Goal: Information Seeking & Learning: Learn about a topic

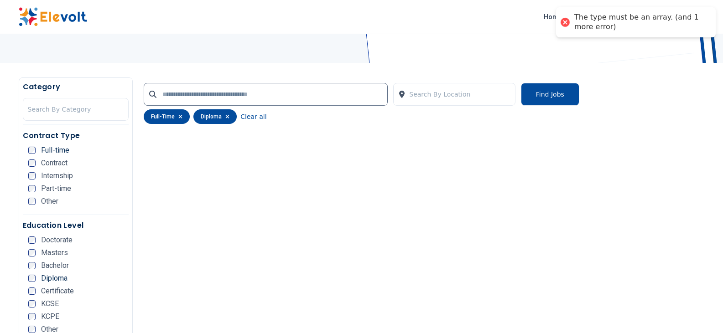
scroll to position [137, 0]
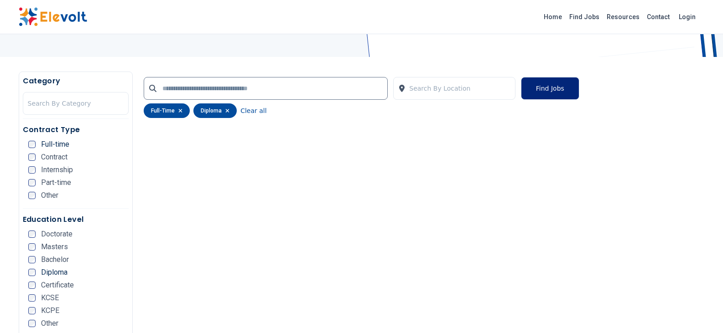
click at [565, 92] on button "Find Jobs" at bounding box center [550, 88] width 58 height 23
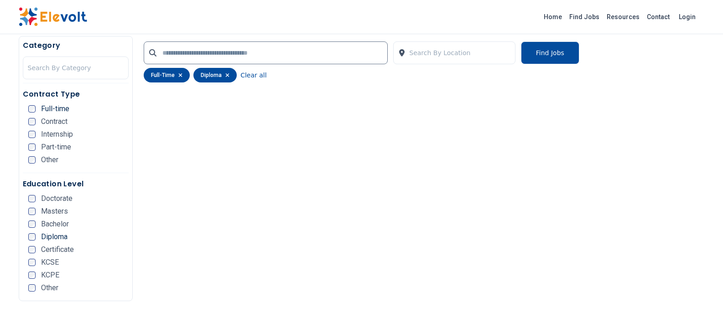
scroll to position [152, 0]
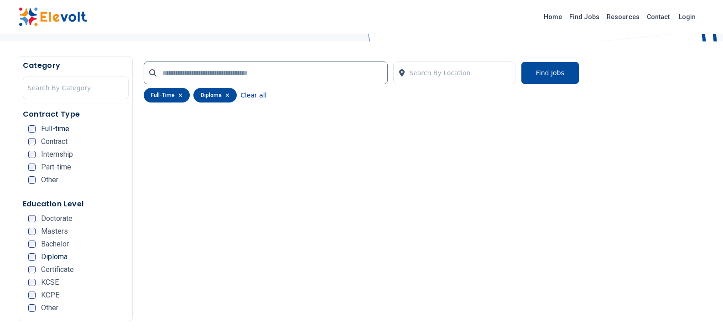
click at [249, 98] on button "Clear all" at bounding box center [253, 95] width 26 height 15
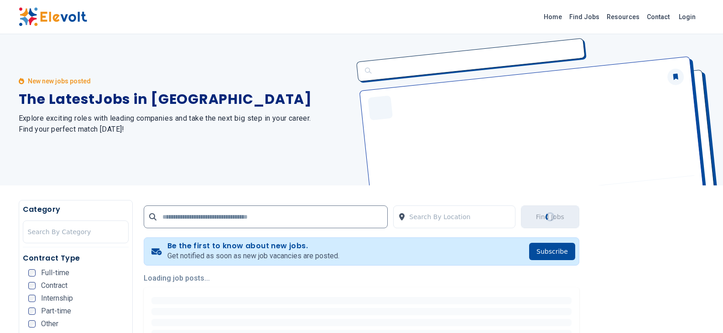
scroll to position [0, 0]
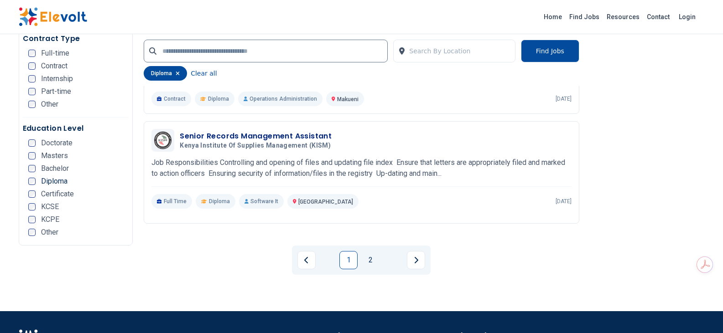
scroll to position [1850, 0]
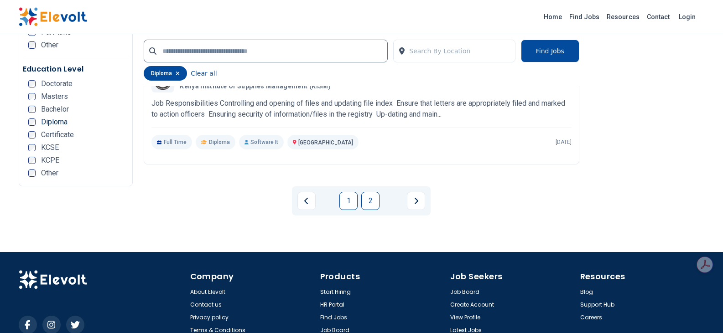
click at [374, 192] on link "2" at bounding box center [370, 201] width 18 height 18
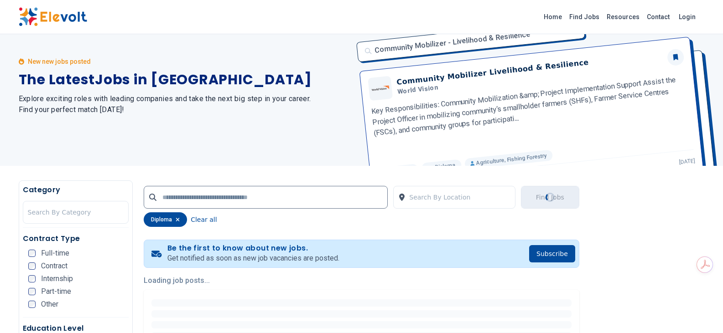
scroll to position [182, 0]
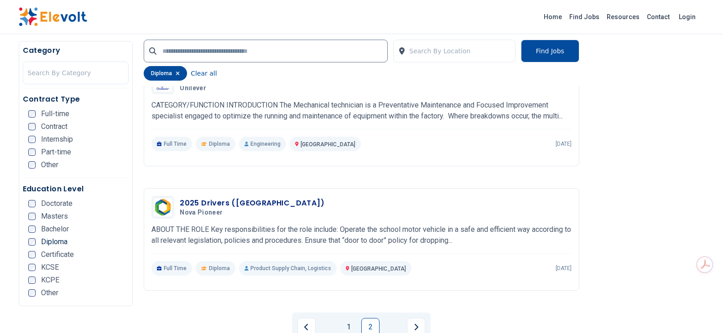
scroll to position [1642, 0]
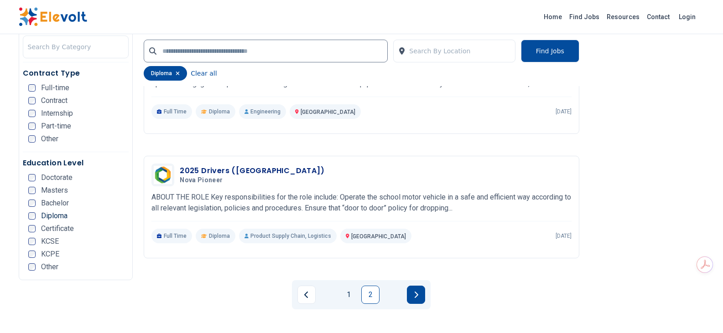
click at [409, 286] on button "Next page" at bounding box center [416, 295] width 18 height 18
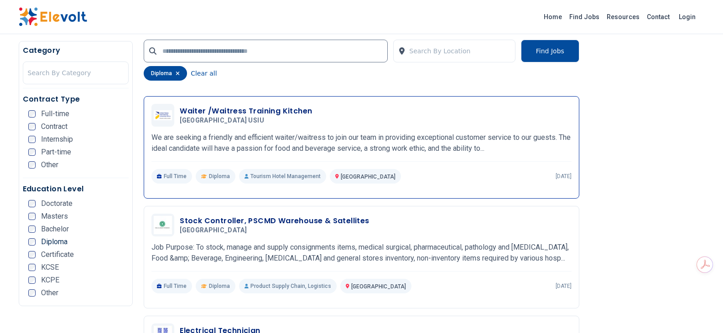
scroll to position [1232, 0]
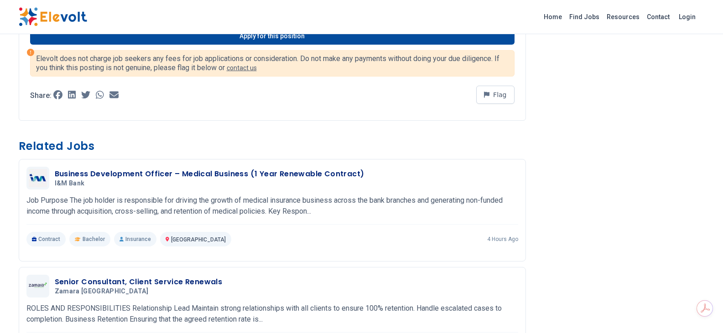
scroll to position [456, 0]
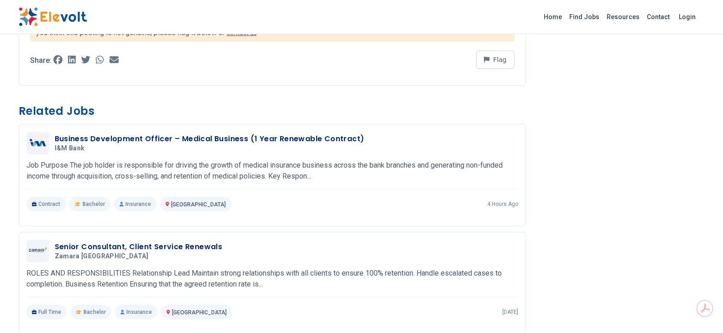
drag, startPoint x: 162, startPoint y: 242, endPoint x: 611, endPoint y: 171, distance: 454.5
click at [616, 174] on div "PURPOSE: Responsible for care facilitation/cost containment and call centre rea…" at bounding box center [362, 149] width 686 height 1049
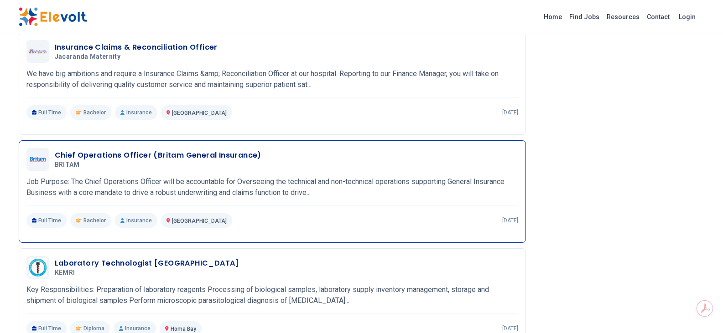
scroll to position [821, 0]
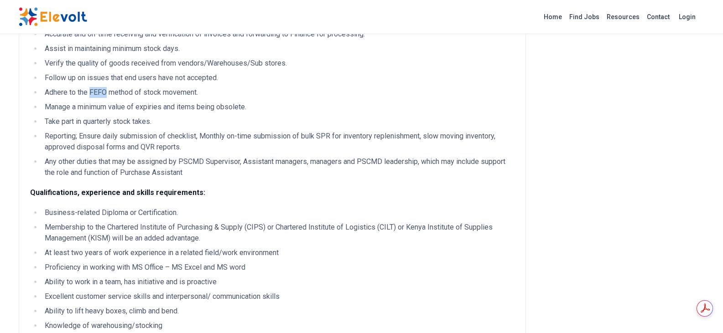
drag, startPoint x: 89, startPoint y: 93, endPoint x: 105, endPoint y: 92, distance: 15.6
click at [105, 92] on li "Adhere to the FEFO method of stock movement." at bounding box center [278, 92] width 473 height 11
drag, startPoint x: 104, startPoint y: 94, endPoint x: 163, endPoint y: 88, distance: 59.2
click at [162, 88] on li "Adhere to the FEFO method of stock movement." at bounding box center [278, 92] width 473 height 11
drag, startPoint x: 198, startPoint y: 91, endPoint x: 91, endPoint y: 94, distance: 107.3
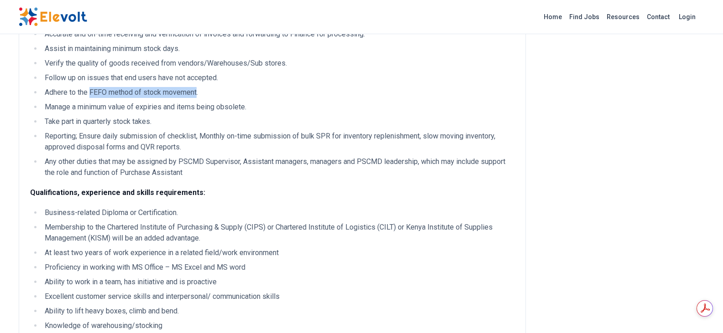
click at [91, 94] on li "Adhere to the FEFO method of stock movement." at bounding box center [278, 92] width 473 height 11
copy li "FEFO method of stock movement"
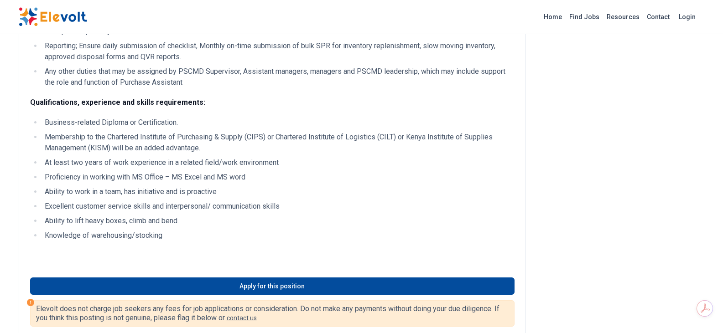
scroll to position [365, 0]
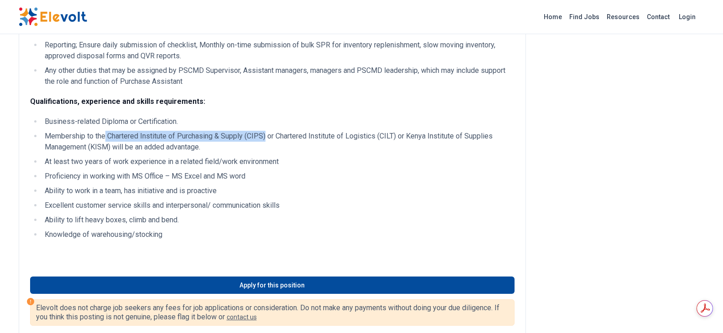
drag, startPoint x: 106, startPoint y: 135, endPoint x: 268, endPoint y: 135, distance: 161.9
click at [268, 135] on li "Membership to the Chartered Institute of Purchasing & Supply (CIPS) or Chartere…" at bounding box center [278, 142] width 473 height 22
copy li "Chartered Institute of Purchasing & Supply (CIPS)"
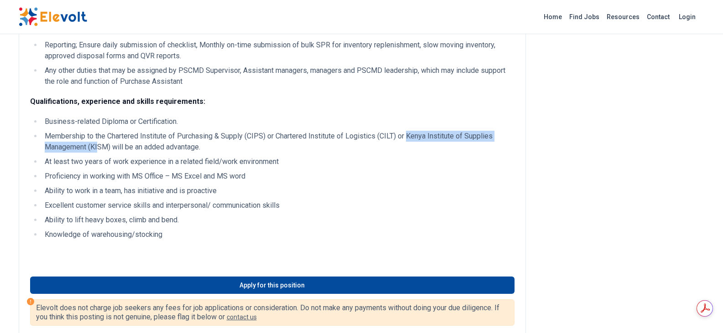
drag, startPoint x: 410, startPoint y: 135, endPoint x: 98, endPoint y: 144, distance: 311.7
click at [98, 144] on li "Membership to the Chartered Institute of Purchasing & Supply (CIPS) or Chartere…" at bounding box center [278, 142] width 473 height 22
copy li "Kenya Institute of Supplies Management (KI"
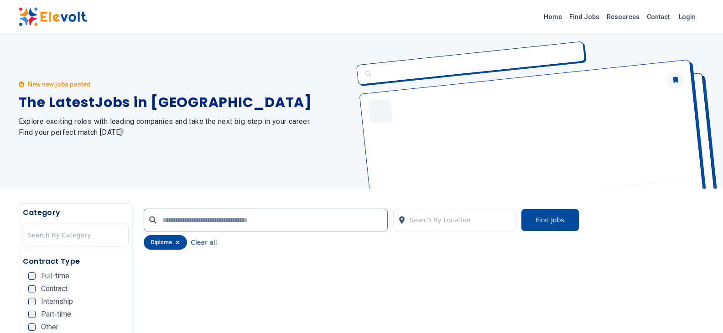
scroll to position [335, 0]
